Goal: Task Accomplishment & Management: Manage account settings

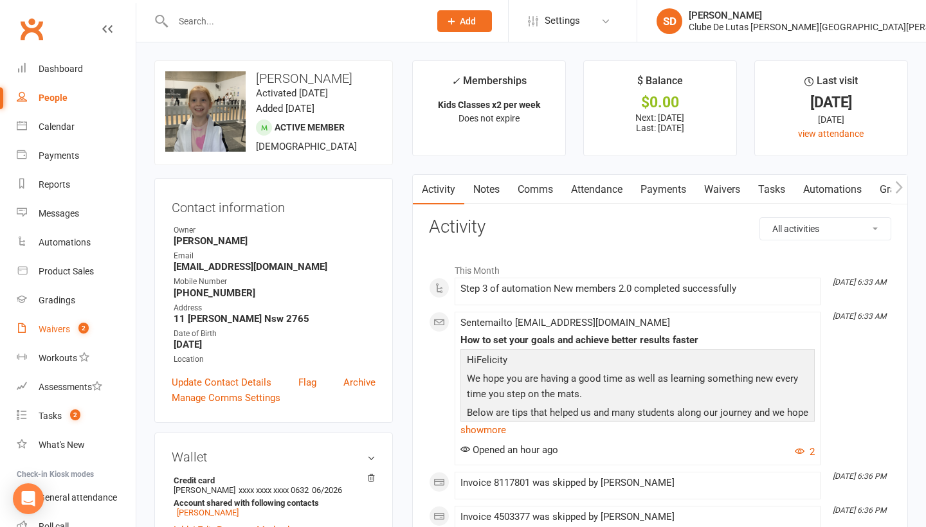
click at [72, 330] on count-badge "2" at bounding box center [80, 329] width 17 height 10
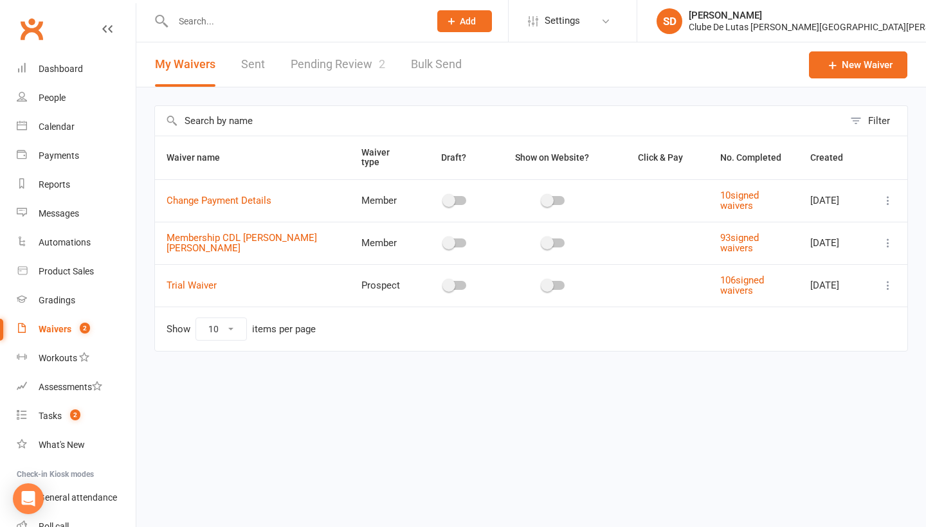
click at [325, 61] on link "Pending Review 2" at bounding box center [338, 64] width 94 height 44
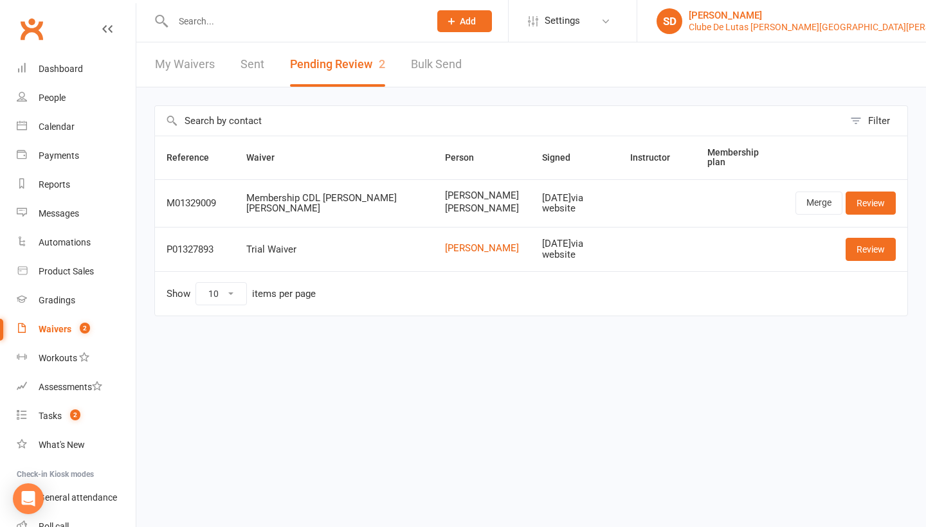
click at [854, 26] on div "Clube De Lutas [PERSON_NAME][GEOGRAPHIC_DATA][PERSON_NAME]" at bounding box center [831, 27] width 286 height 12
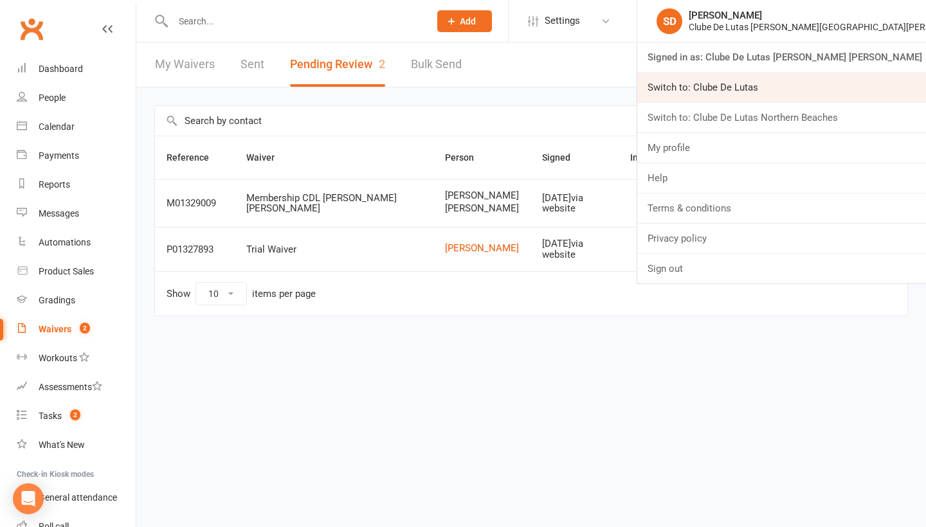
click at [758, 81] on link "Switch to: Clube De Lutas" at bounding box center [781, 88] width 289 height 30
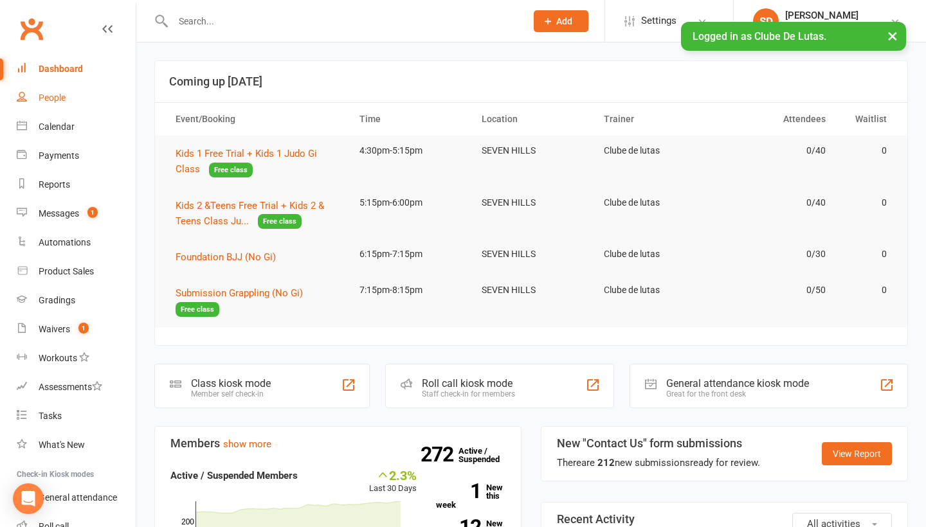
click at [79, 97] on link "People" at bounding box center [76, 98] width 119 height 29
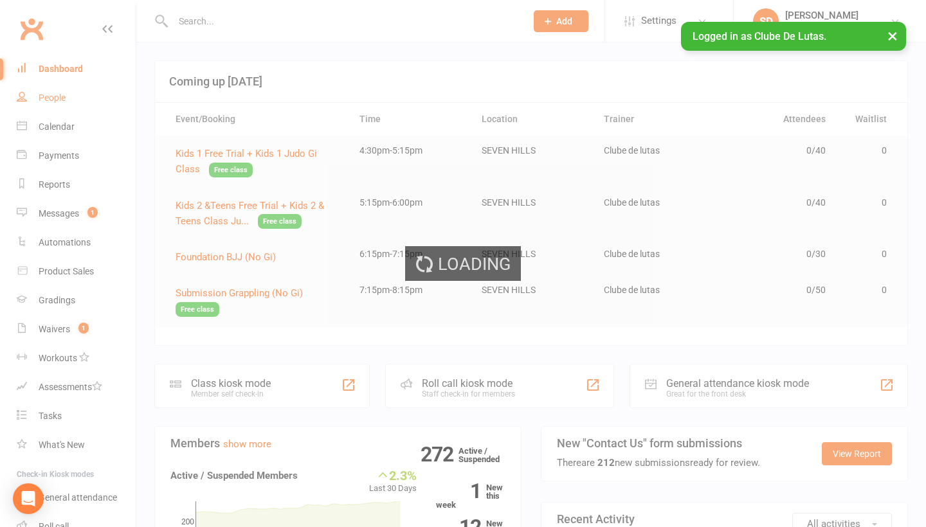
select select "100"
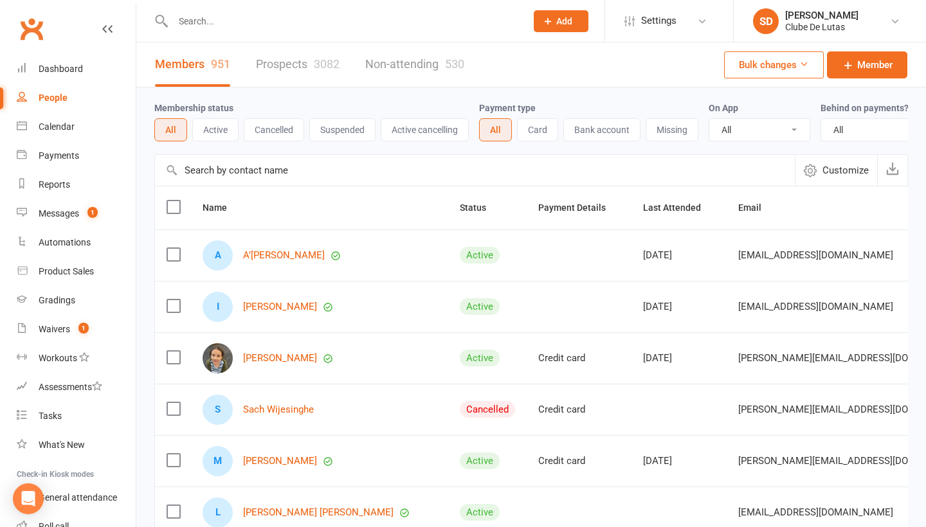
click at [218, 30] on input "text" at bounding box center [343, 21] width 348 height 18
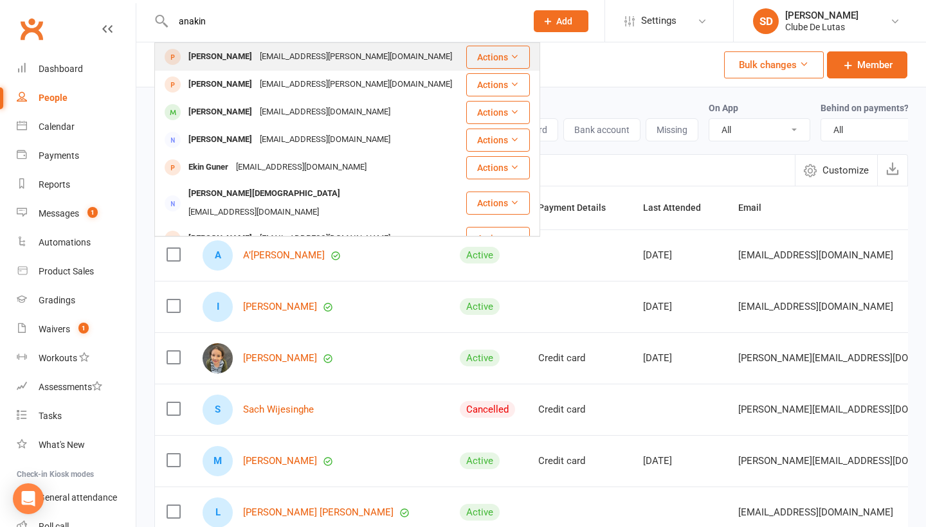
type input "anakin"
click at [215, 63] on div "Anakin Luxford" at bounding box center [219, 57] width 71 height 19
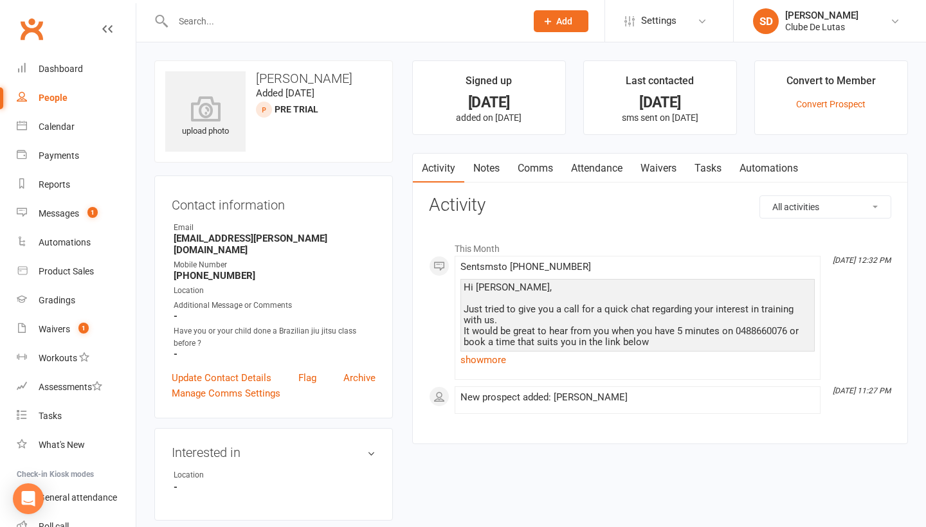
click at [487, 174] on link "Notes" at bounding box center [486, 169] width 44 height 30
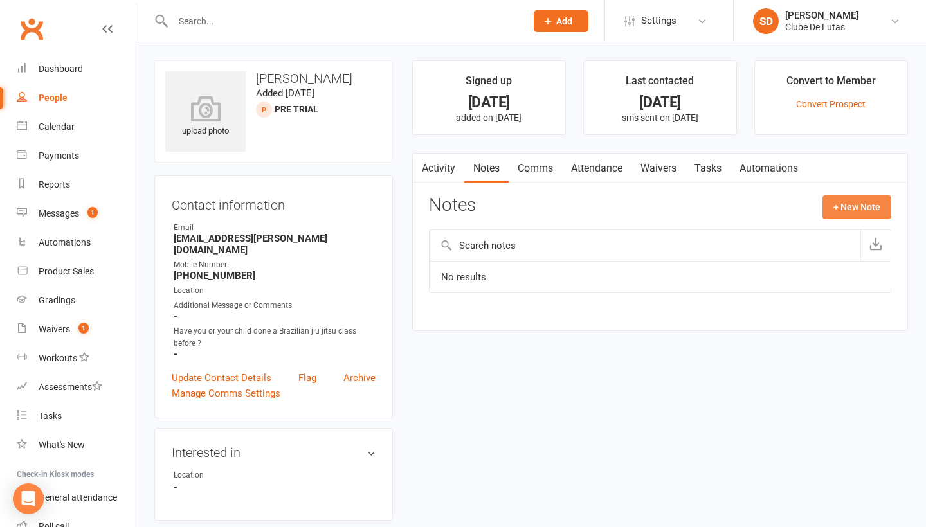
click at [847, 204] on button "+ New Note" at bounding box center [856, 206] width 69 height 23
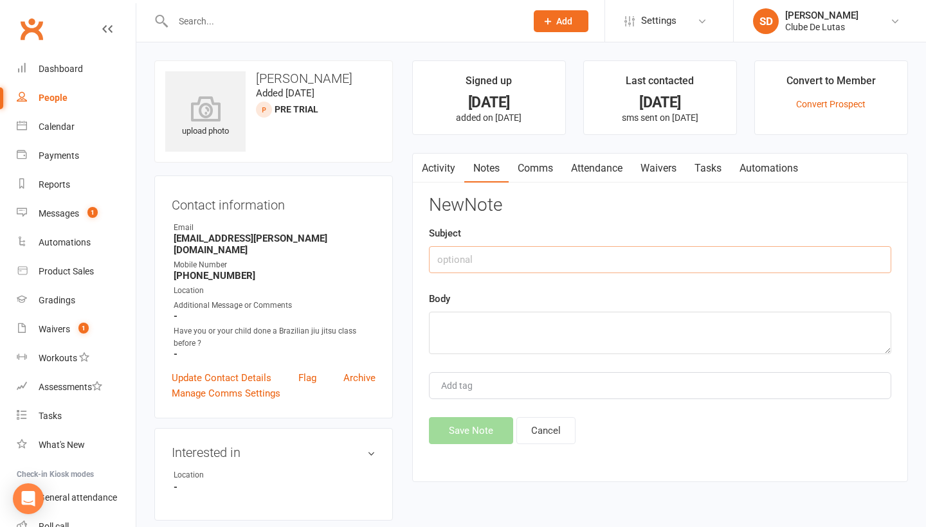
click at [568, 249] on input "text" at bounding box center [660, 259] width 462 height 27
type input "Enquiry"
click at [533, 339] on textarea at bounding box center [660, 333] width 462 height 42
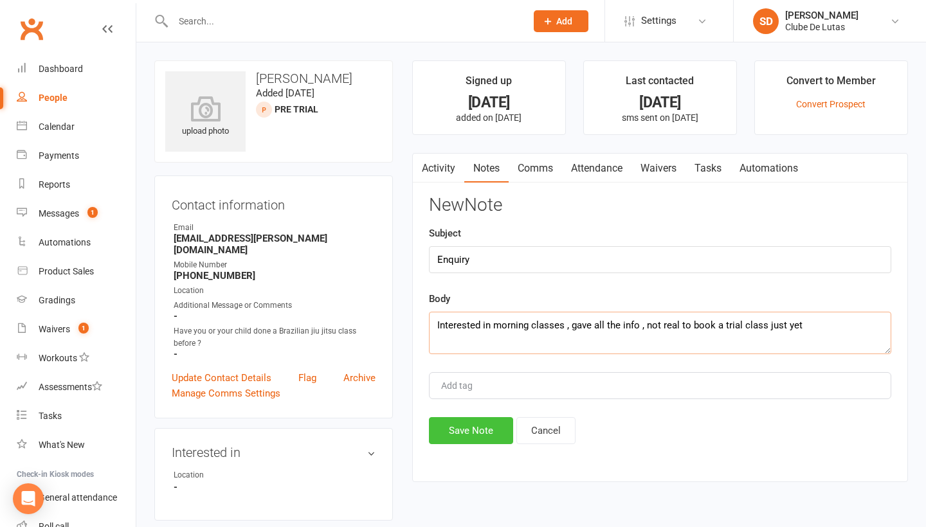
type textarea "Interested in morning classes , gave all the info , not real to book a trial cl…"
click at [479, 423] on button "Save Note" at bounding box center [471, 430] width 84 height 27
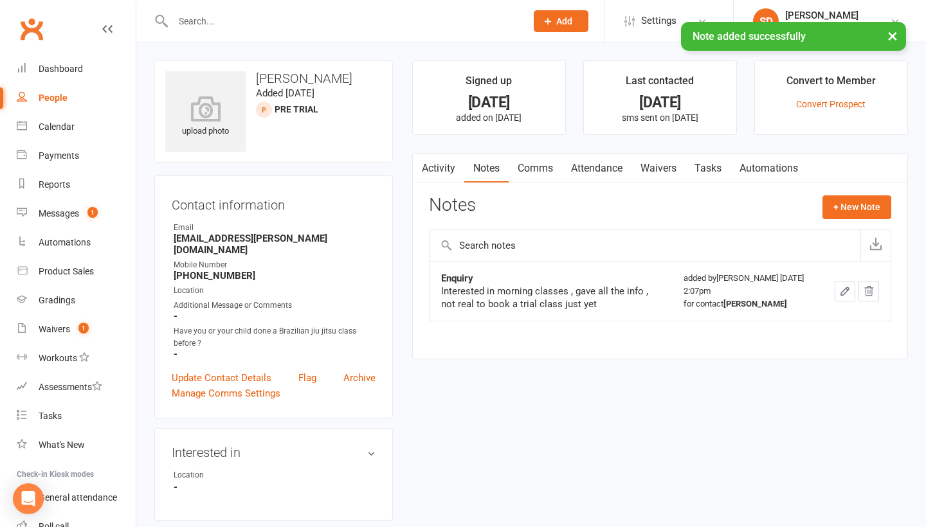
click at [832, 294] on td at bounding box center [856, 291] width 67 height 60
click at [841, 292] on icon "button" at bounding box center [845, 291] width 8 height 8
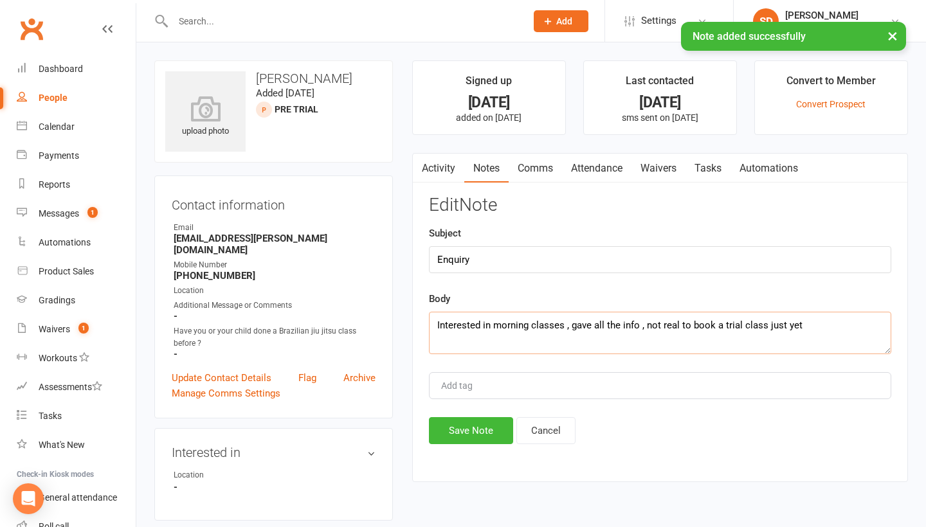
click at [676, 323] on textarea "Interested in morning classes , gave all the info , not real to book a trial cl…" at bounding box center [660, 333] width 462 height 42
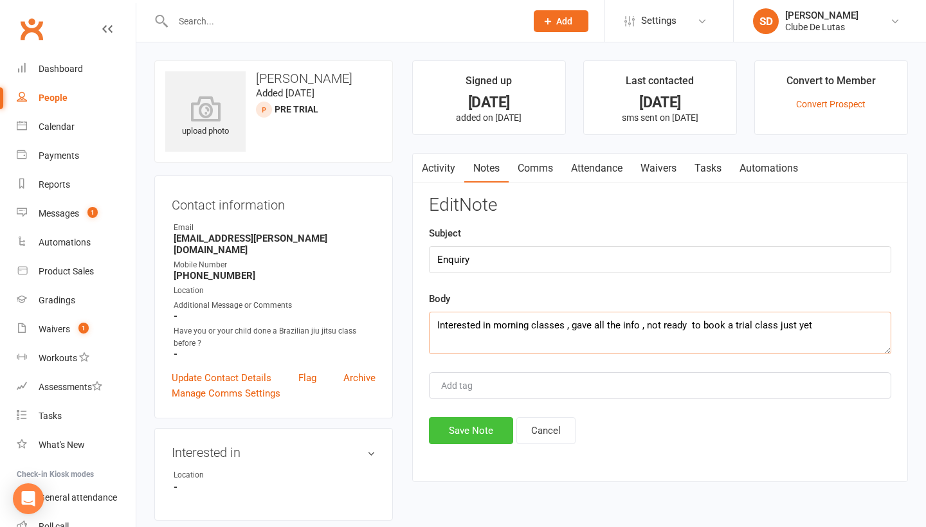
type textarea "Interested in morning classes , gave all the info , not ready to book a trial c…"
click at [478, 429] on button "Save Note" at bounding box center [471, 430] width 84 height 27
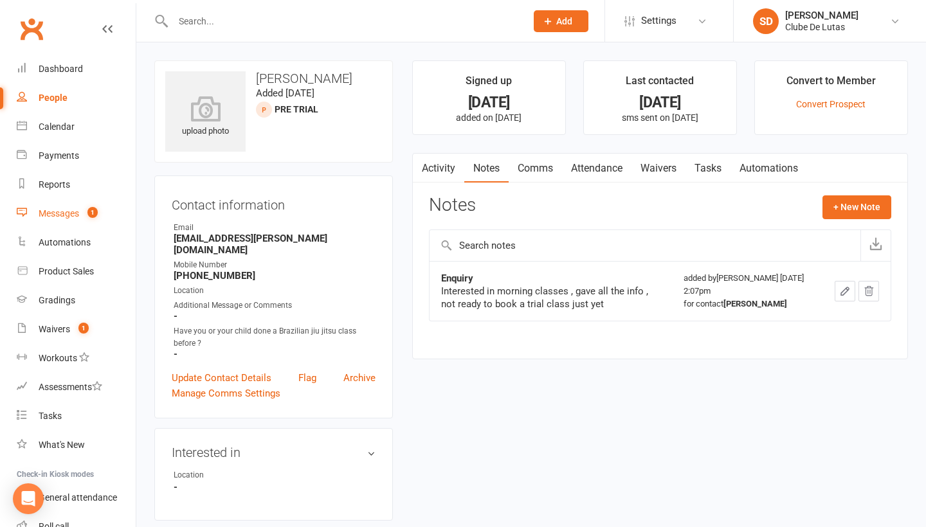
click at [78, 208] on div "Messages" at bounding box center [59, 213] width 40 height 10
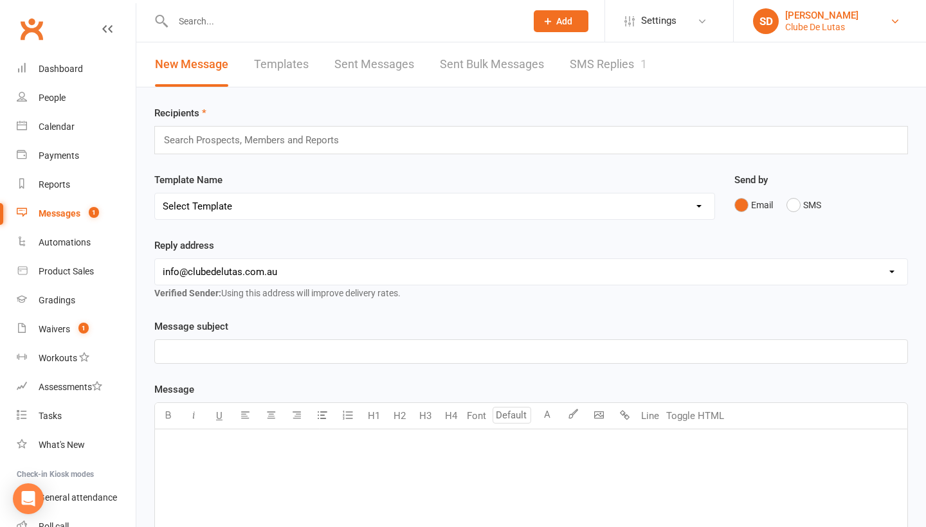
click at [804, 30] on div "Clube De Lutas" at bounding box center [821, 27] width 73 height 12
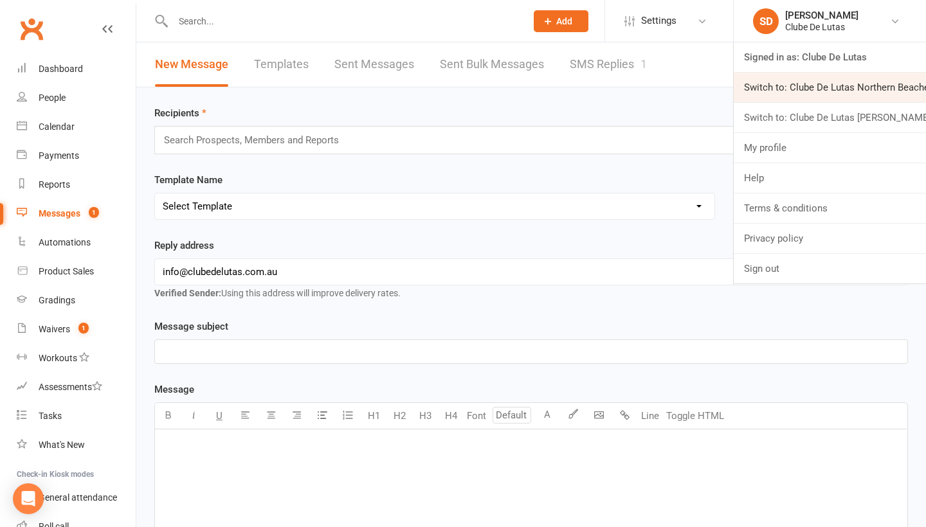
click at [814, 90] on link "Switch to: Clube De Lutas Northern Beaches" at bounding box center [829, 88] width 192 height 30
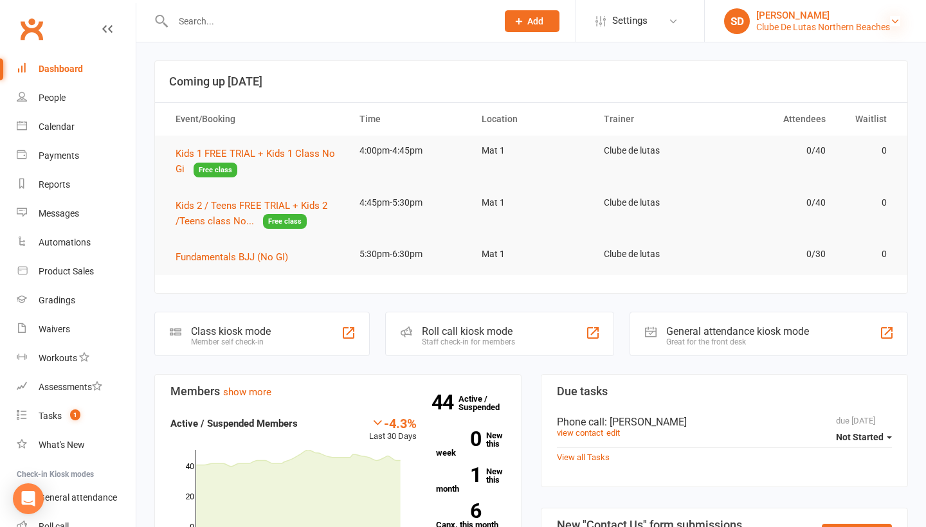
click at [892, 24] on icon at bounding box center [895, 21] width 10 height 10
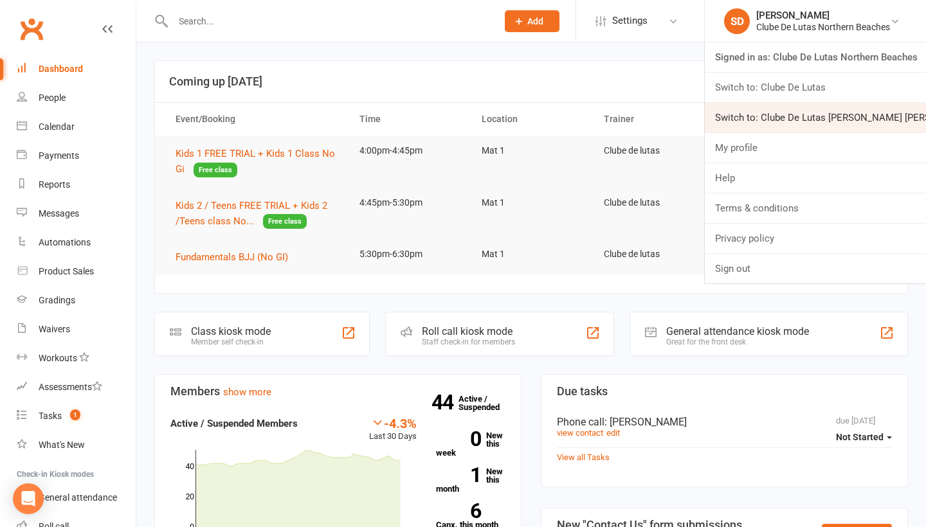
click at [845, 115] on link "Switch to: Clube De Lutas Rouse Hill" at bounding box center [815, 118] width 221 height 30
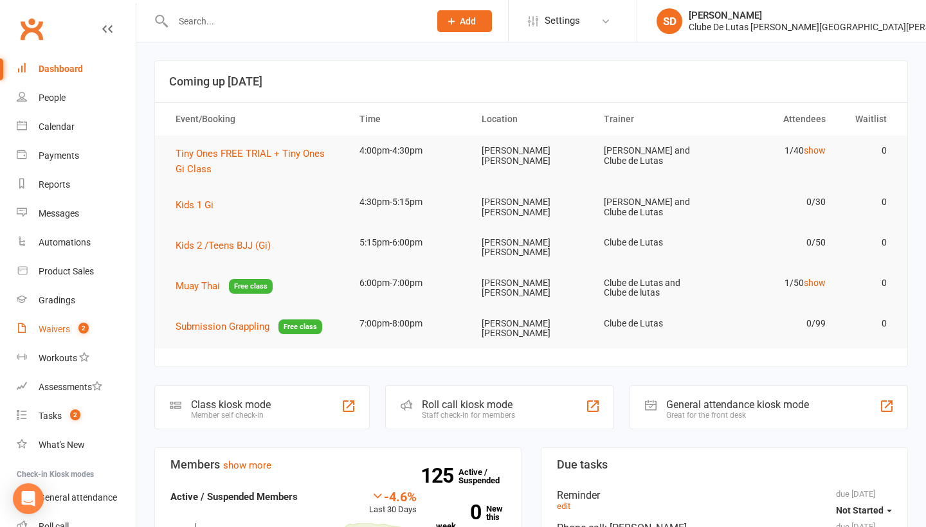
click at [57, 328] on div "Waivers" at bounding box center [54, 329] width 31 height 10
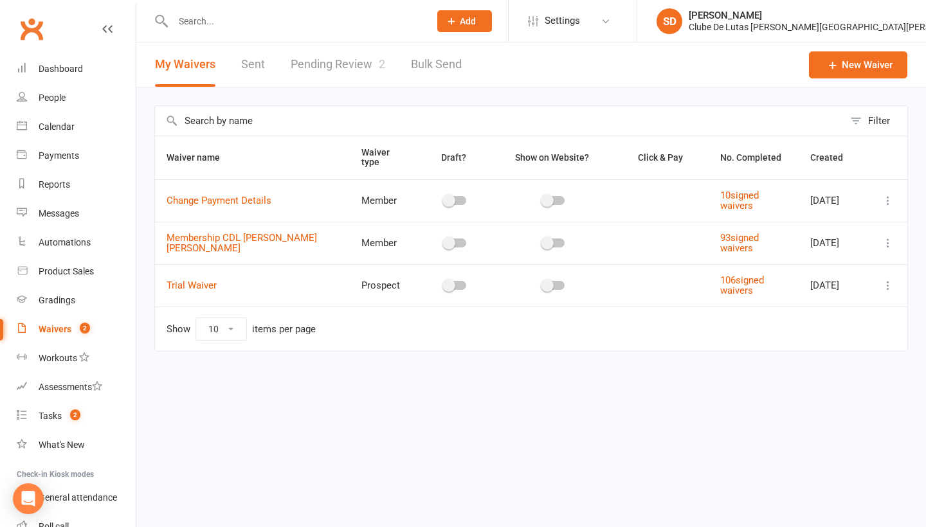
click at [343, 66] on link "Pending Review 2" at bounding box center [338, 64] width 94 height 44
